Goal: Navigation & Orientation: Find specific page/section

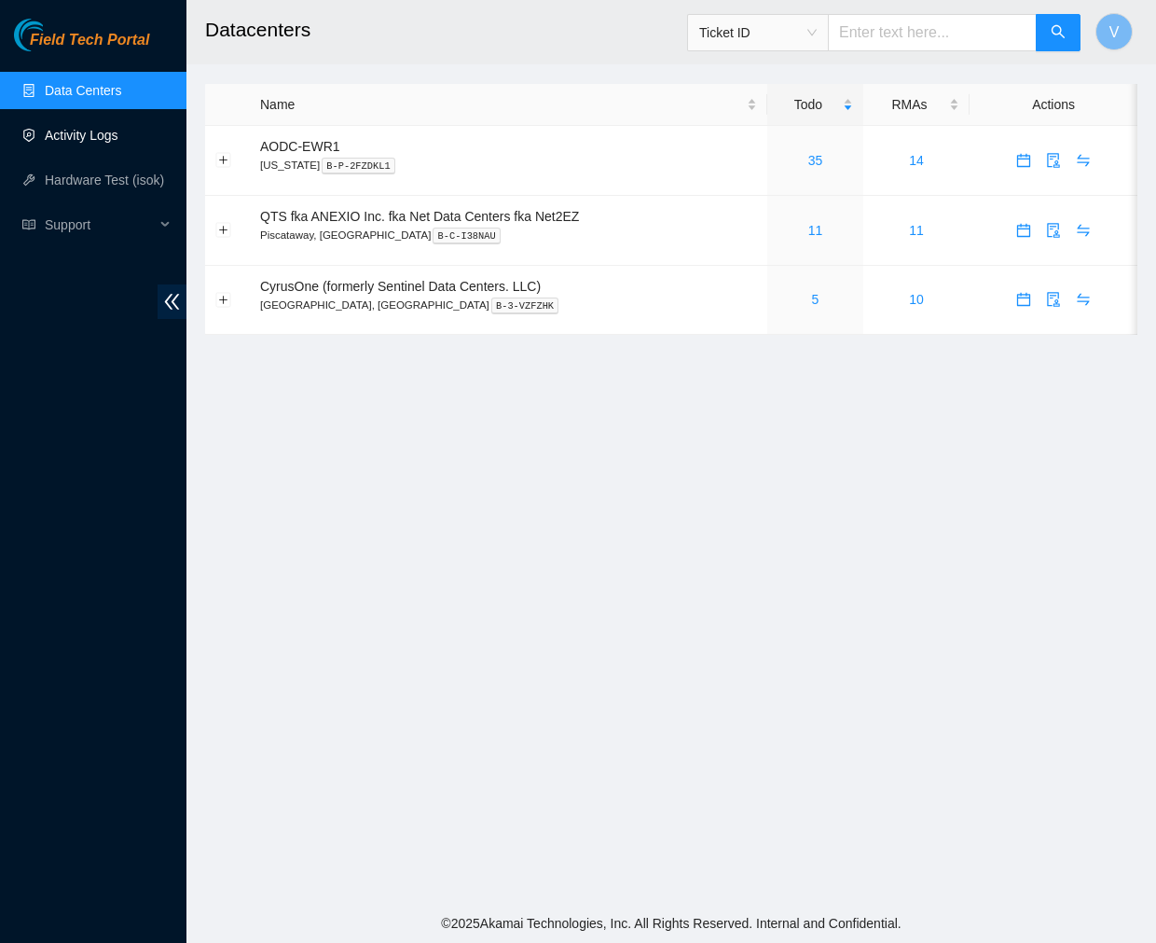
click at [72, 134] on link "Activity Logs" at bounding box center [82, 135] width 74 height 15
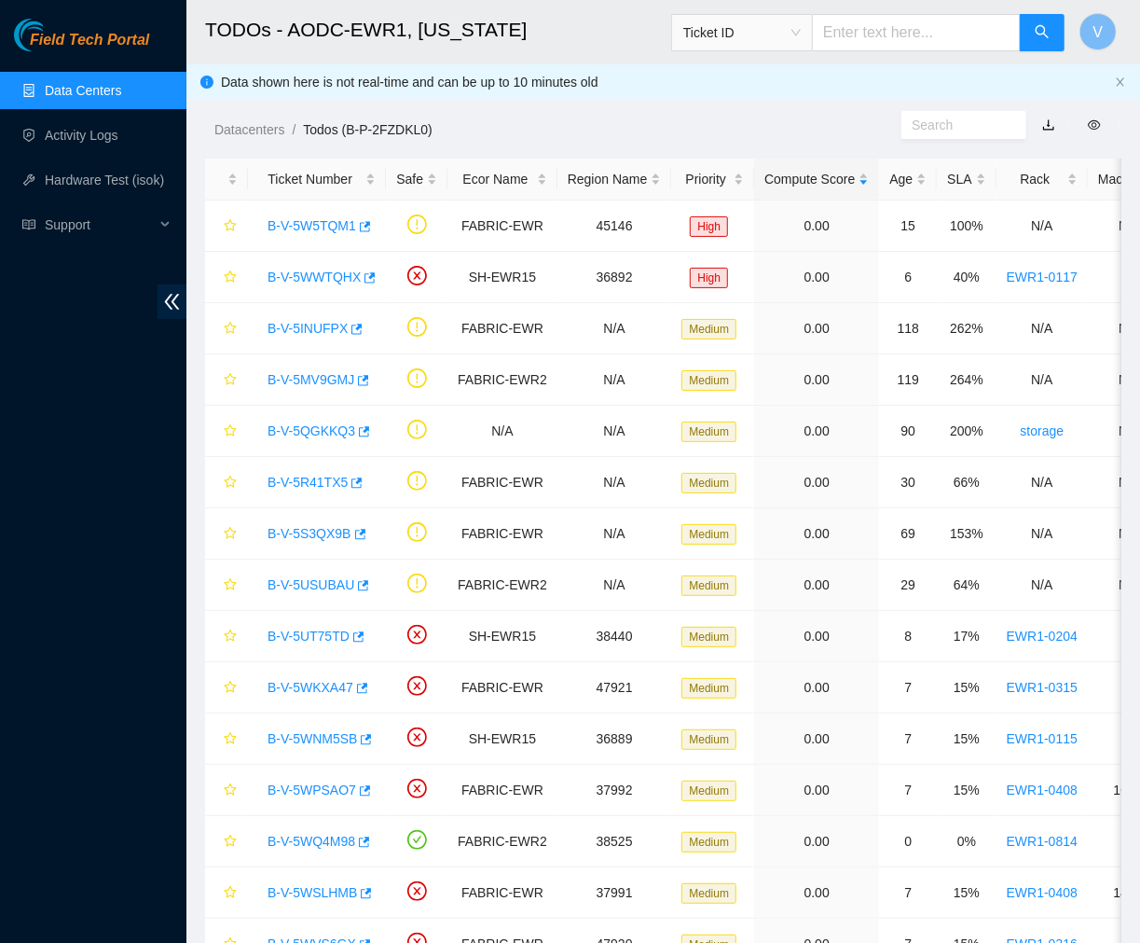
scroll to position [312, 0]
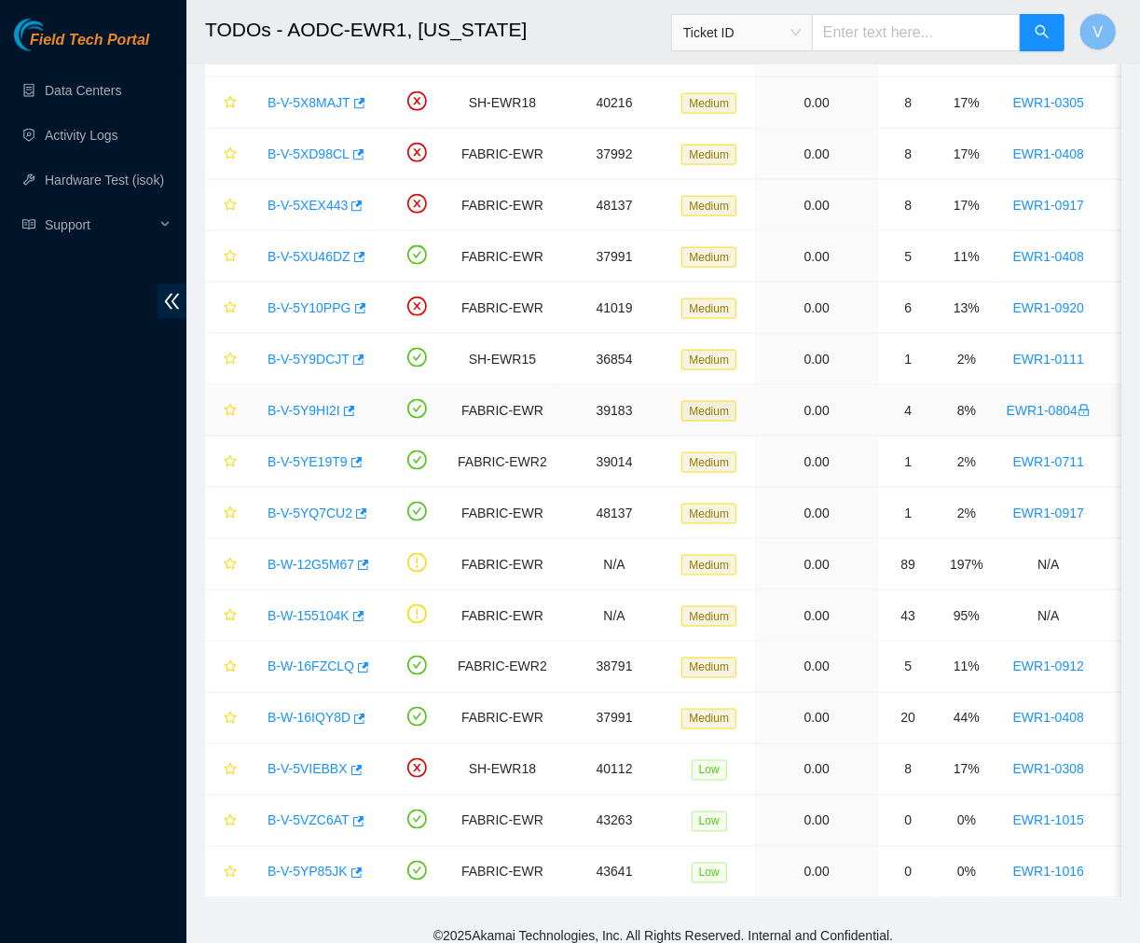
scroll to position [1077, 0]
